Goal: Transaction & Acquisition: Obtain resource

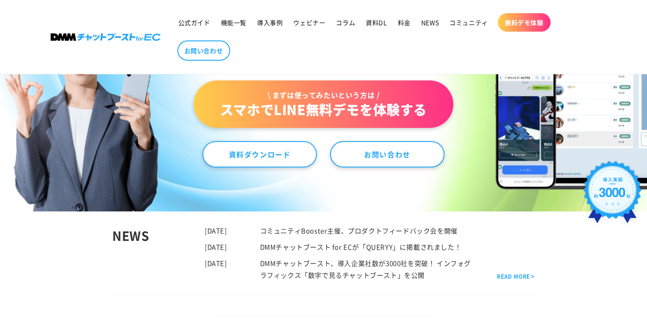
scroll to position [183, 0]
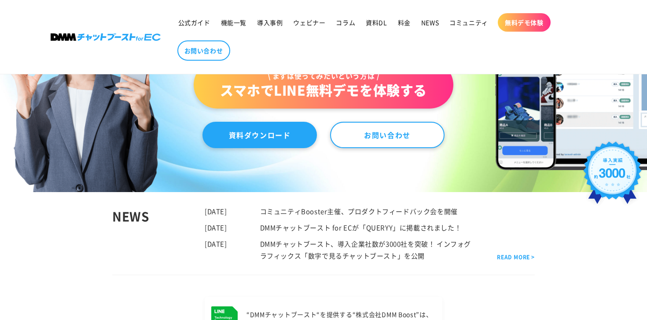
click at [246, 144] on link "資料ダウンロード" at bounding box center [259, 135] width 114 height 26
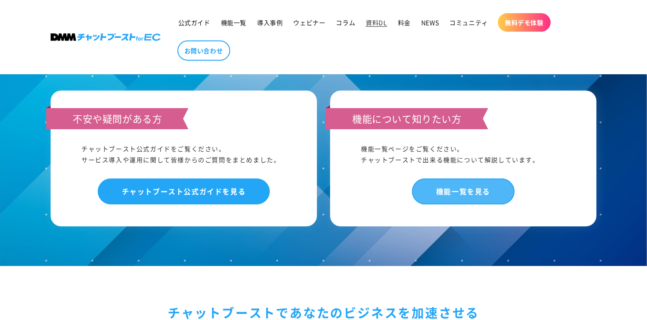
scroll to position [722, 0]
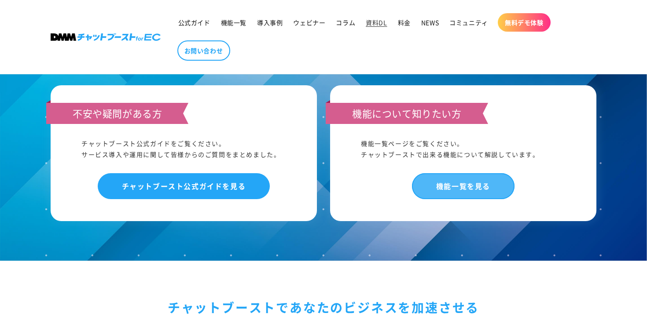
click at [429, 186] on link "機能一覧を見る" at bounding box center [463, 186] width 103 height 26
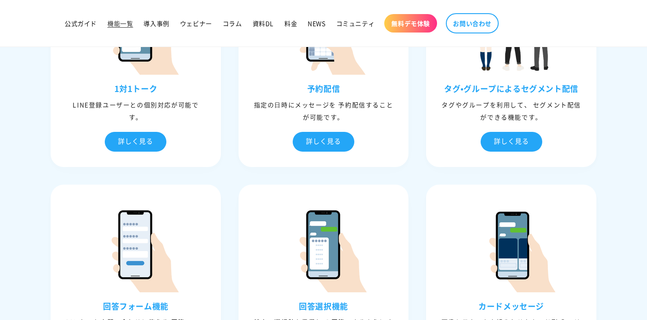
scroll to position [513, 0]
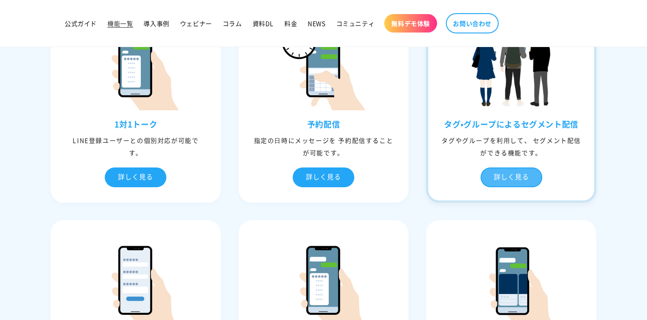
click at [523, 183] on div "詳しく見る" at bounding box center [512, 178] width 62 height 20
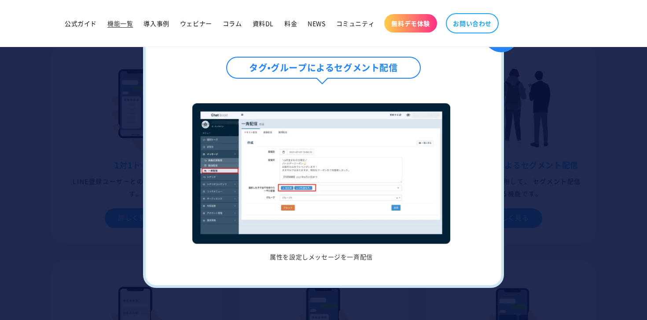
scroll to position [471, 0]
click at [402, 176] on img at bounding box center [320, 173] width 257 height 141
click at [615, 143] on div at bounding box center [323, 160] width 647 height 320
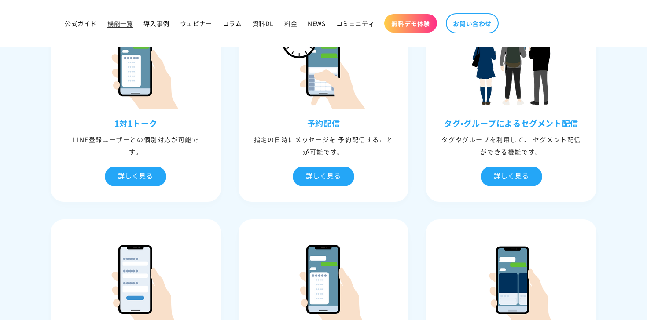
scroll to position [505, 0]
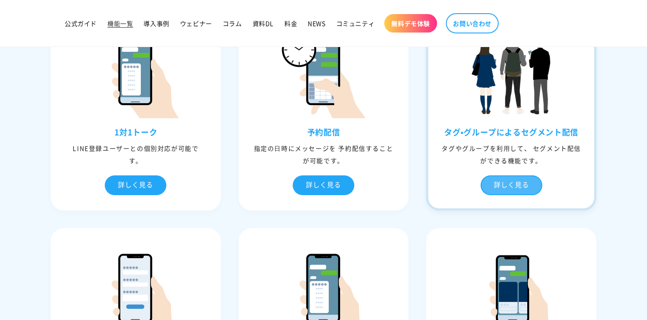
click at [497, 187] on div "詳しく見る" at bounding box center [512, 186] width 62 height 20
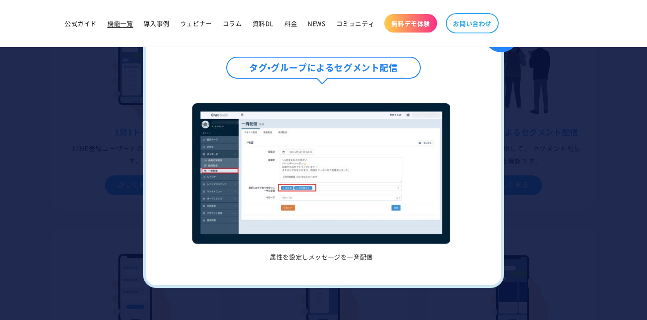
scroll to position [467, 0]
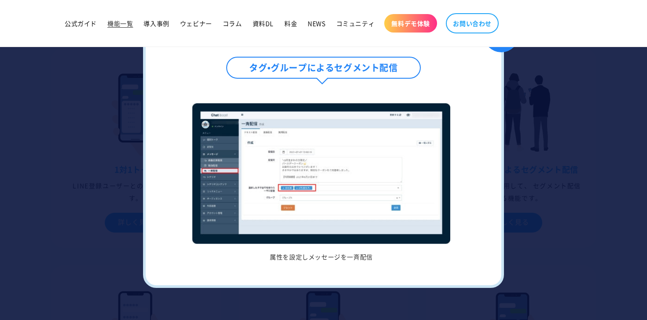
click at [498, 49] on div "✖" at bounding box center [501, 34] width 35 height 35
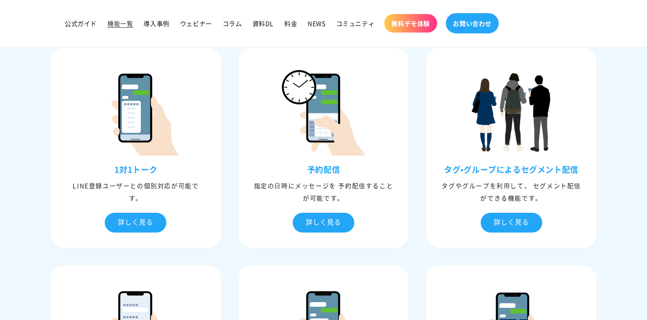
click at [477, 26] on span "お問い合わせ" at bounding box center [472, 23] width 39 height 8
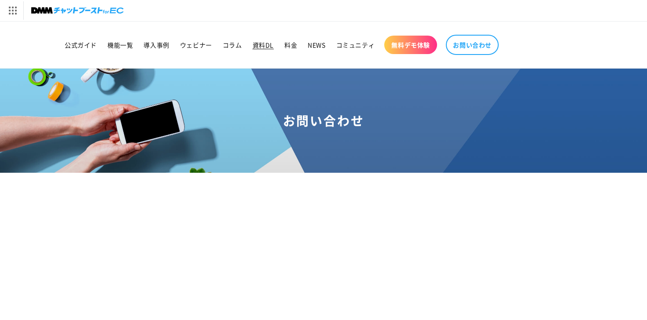
click at [264, 44] on span "資料DL" at bounding box center [263, 45] width 21 height 8
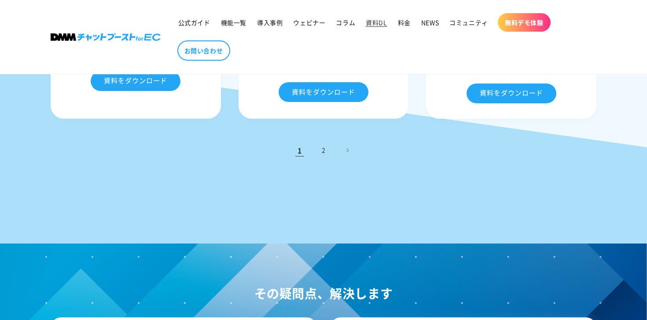
scroll to position [499, 0]
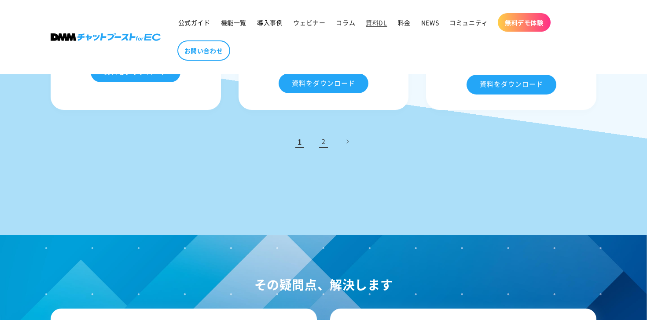
click at [326, 147] on link "2" at bounding box center [323, 141] width 19 height 19
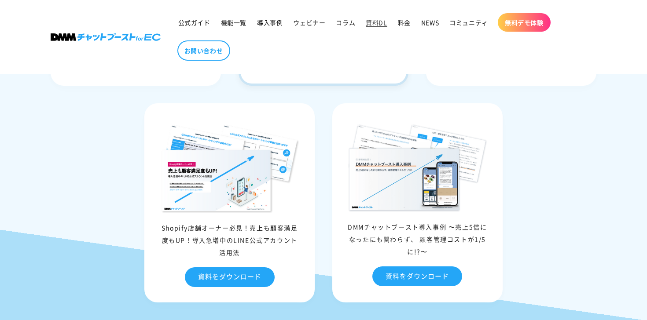
scroll to position [353, 0]
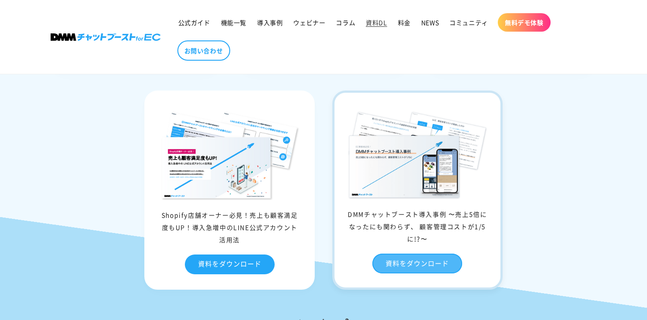
click at [415, 261] on link "資料をダウンロード" at bounding box center [417, 264] width 90 height 20
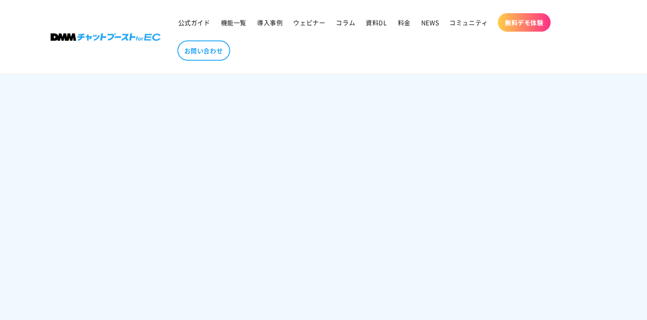
scroll to position [766, 0]
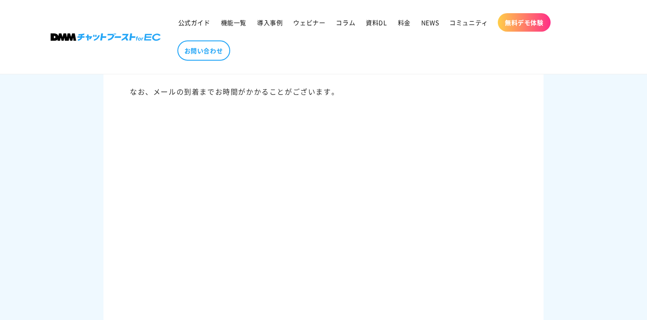
scroll to position [272, 0]
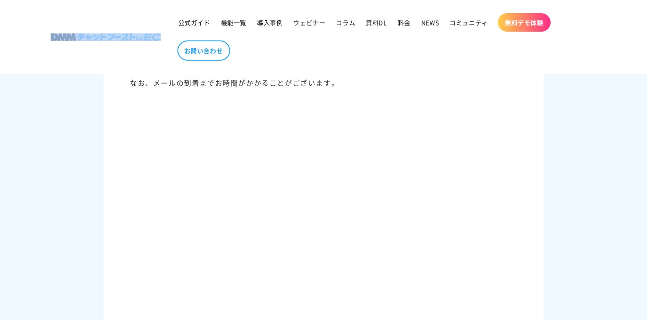
drag, startPoint x: 47, startPoint y: 35, endPoint x: 163, endPoint y: 34, distance: 116.2
click at [163, 34] on header "公式ガイド 機能一覧 導入事例 ウェビナー コラム 資料DL 料金 NEWS コミュニティ 無料デモ体験" at bounding box center [324, 37] width 590 height 74
copy style
